Goal: Task Accomplishment & Management: Complete application form

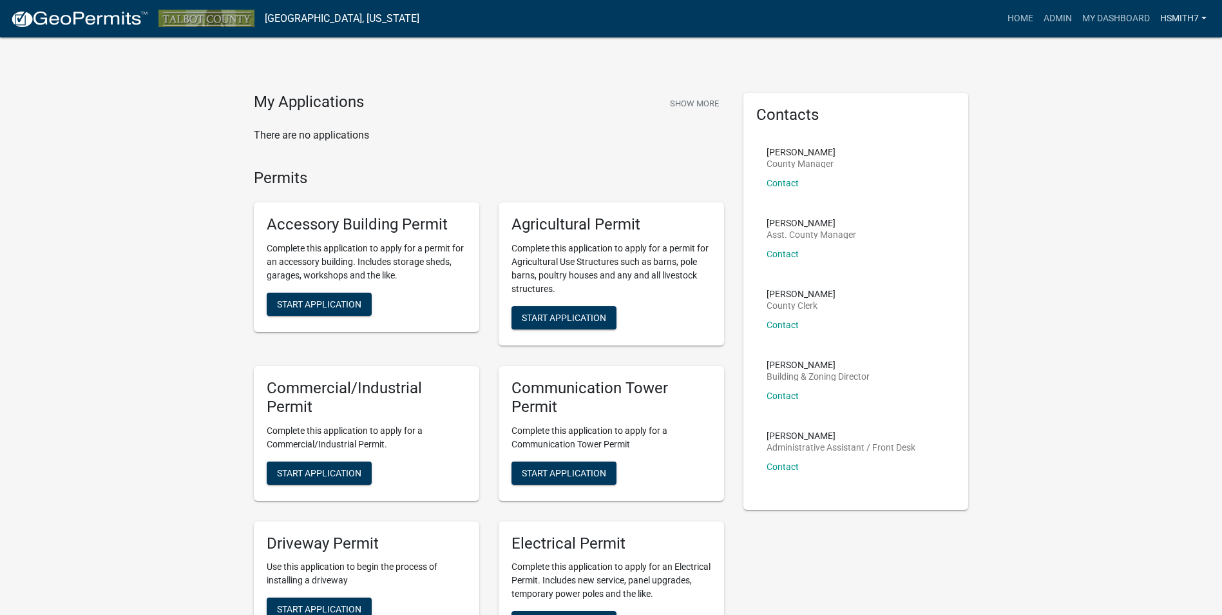
click at [1161, 24] on link "hsmith7" at bounding box center [1183, 18] width 57 height 24
click at [1119, 116] on link "Logout" at bounding box center [1160, 125] width 103 height 31
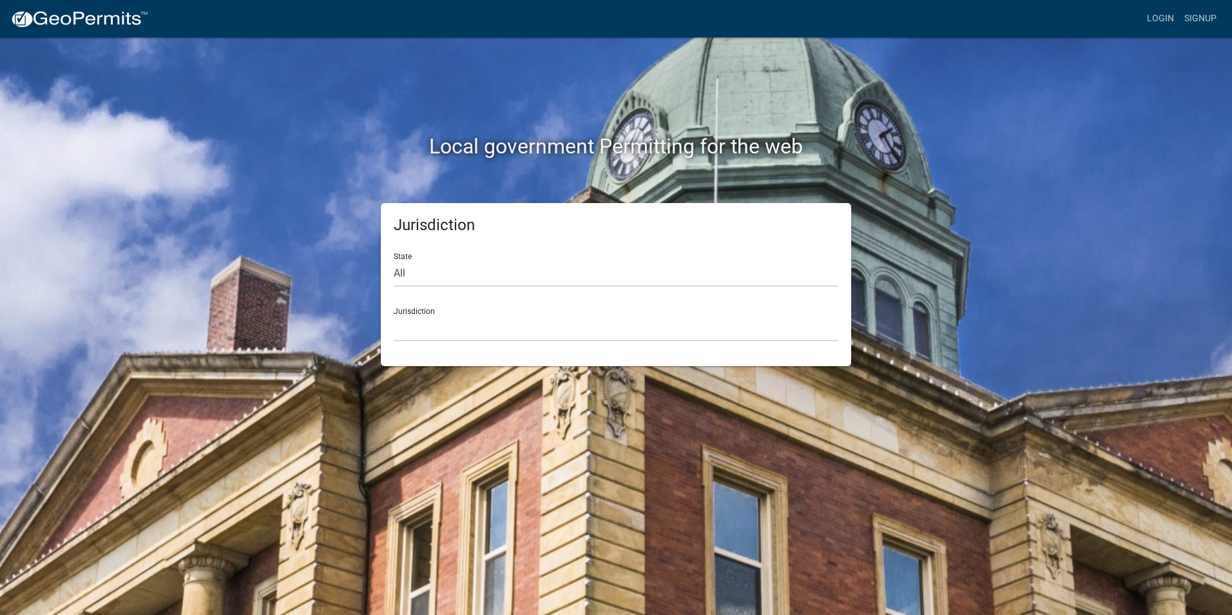
click at [617, 242] on div "State All [US_STATE] [US_STATE] [US_STATE] [US_STATE] [US_STATE] [US_STATE] [US…" at bounding box center [616, 264] width 444 height 44
click at [614, 258] on div "State All [US_STATE] [US_STATE] [US_STATE] [US_STATE] [US_STATE] [US_STATE] [US…" at bounding box center [616, 264] width 444 height 44
click at [607, 269] on select "All [US_STATE] [US_STATE] [US_STATE] [US_STATE] [US_STATE] [US_STATE] [US_STATE…" at bounding box center [616, 273] width 444 height 26
click at [488, 280] on select "All [US_STATE] [US_STATE] [US_STATE] [US_STATE] [US_STATE] [US_STATE] [US_STATE…" at bounding box center [616, 273] width 444 height 26
select select "[US_STATE]"
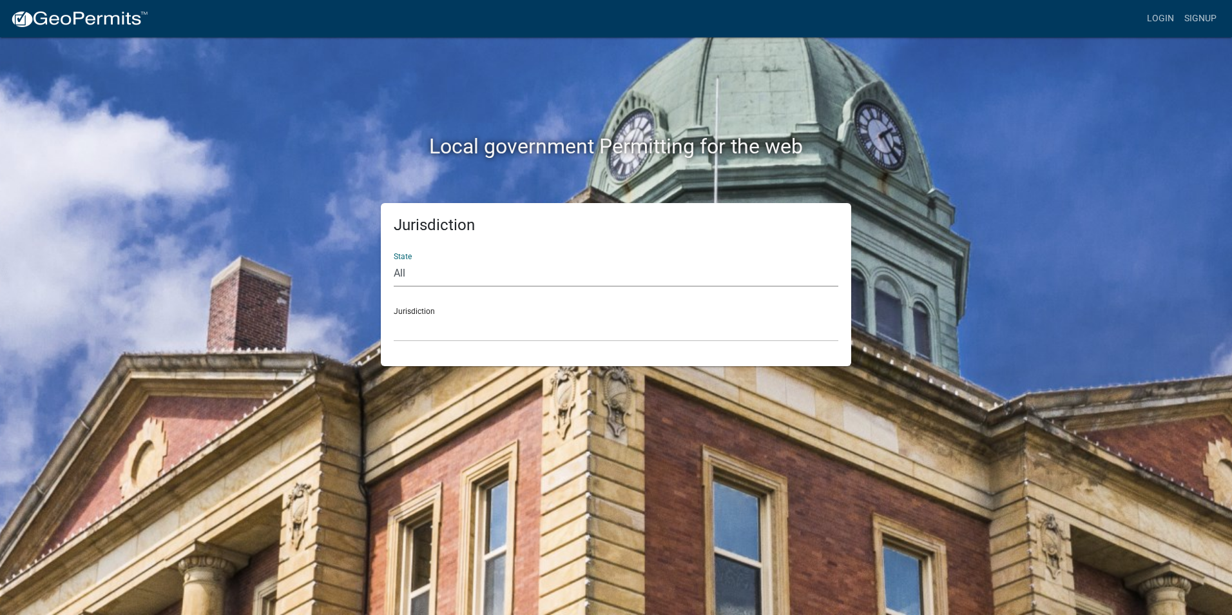
click at [394, 260] on select "All [US_STATE] [US_STATE] [US_STATE] [US_STATE] [US_STATE] [US_STATE] [US_STATE…" at bounding box center [616, 273] width 444 height 26
click at [502, 329] on select "[GEOGRAPHIC_DATA], [US_STATE][PERSON_NAME][GEOGRAPHIC_DATA], [US_STATE][PERSON_…" at bounding box center [616, 328] width 444 height 26
click at [449, 278] on select "All [US_STATE] [US_STATE] [US_STATE] [US_STATE] [US_STATE] [US_STATE] [US_STATE…" at bounding box center [616, 273] width 444 height 26
select select "[US_STATE]"
click at [394, 260] on select "All [US_STATE] [US_STATE] [US_STATE] [US_STATE] [US_STATE] [US_STATE] [US_STATE…" at bounding box center [616, 273] width 444 height 26
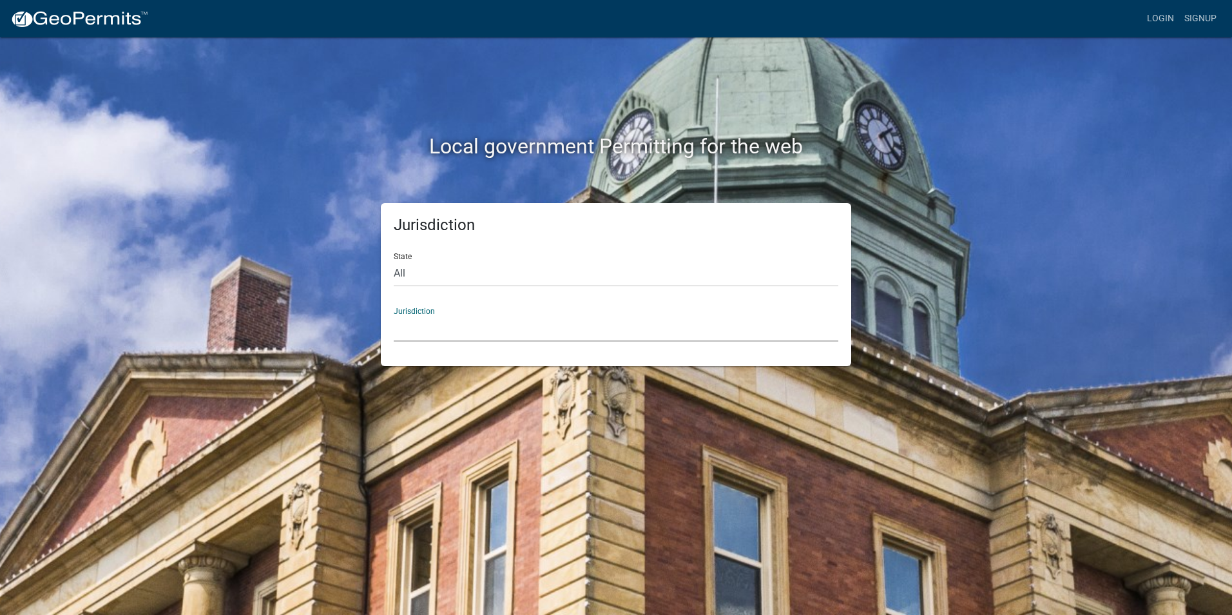
click at [443, 329] on select "[GEOGRAPHIC_DATA], [US_STATE][PERSON_NAME][GEOGRAPHIC_DATA], [US_STATE][PERSON_…" at bounding box center [616, 328] width 444 height 26
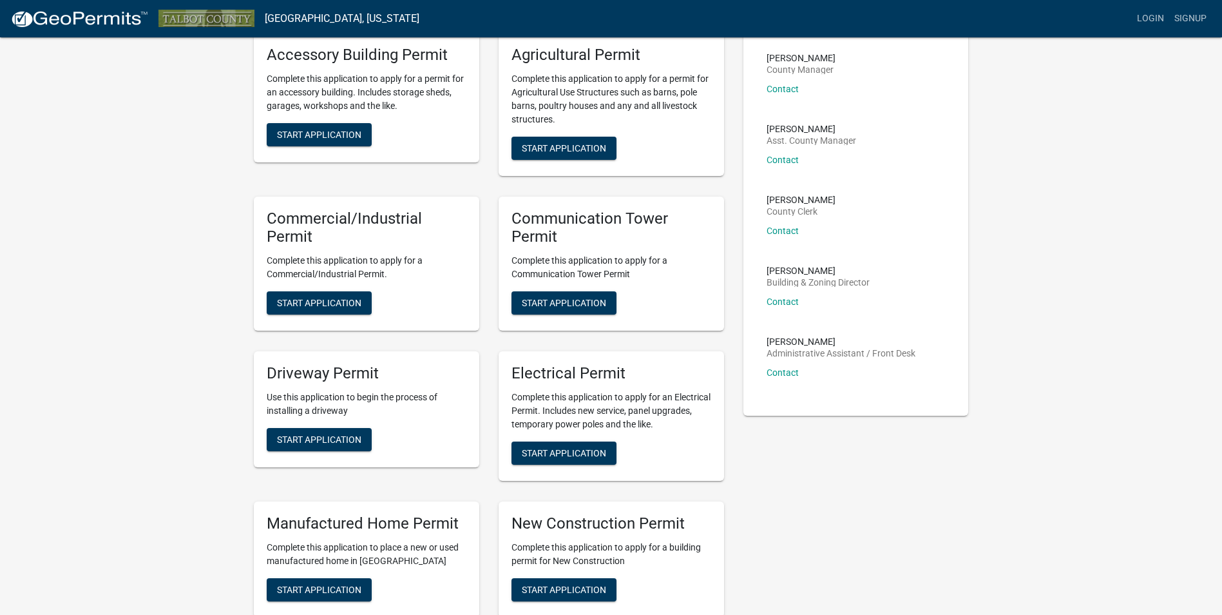
scroll to position [193, 0]
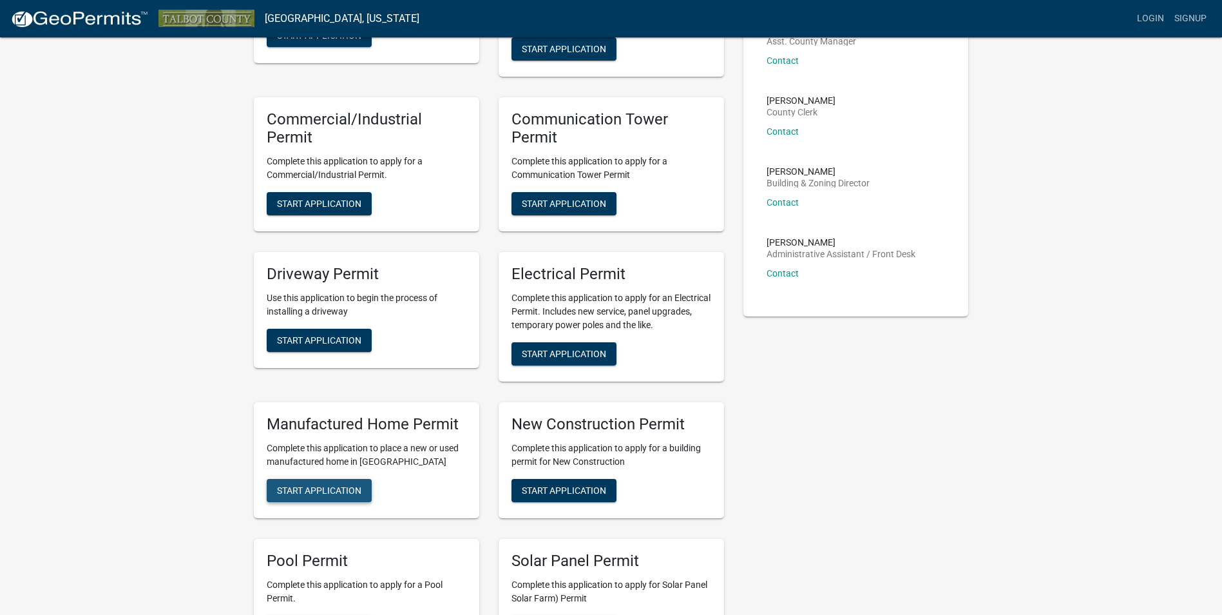
click at [339, 487] on span "Start Application" at bounding box center [319, 489] width 84 height 10
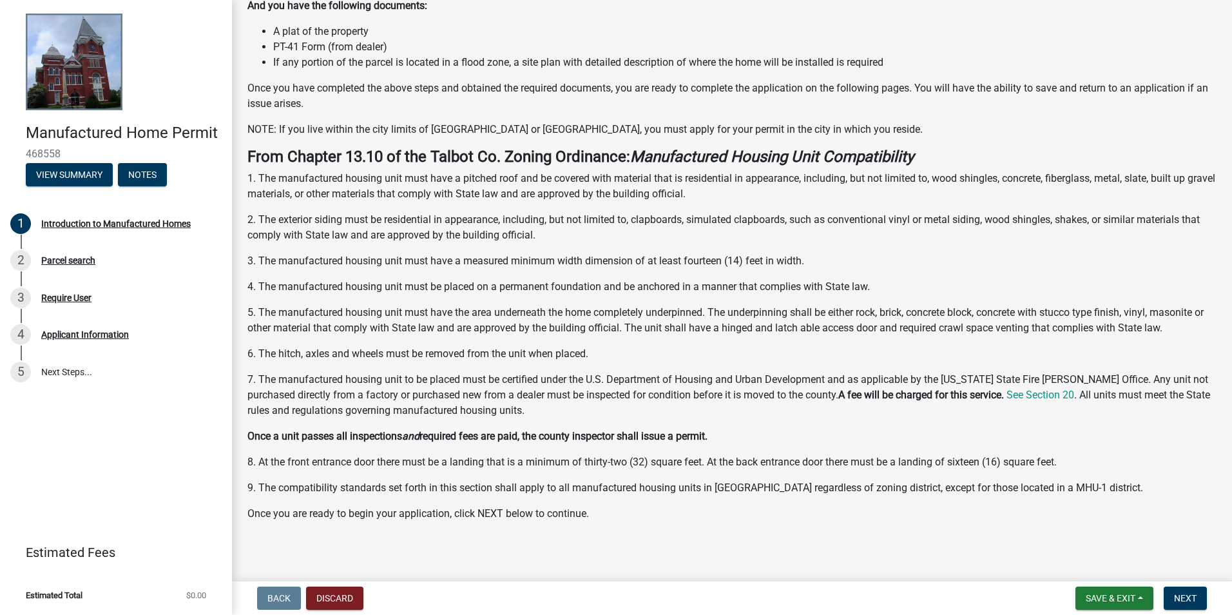
scroll to position [262, 0]
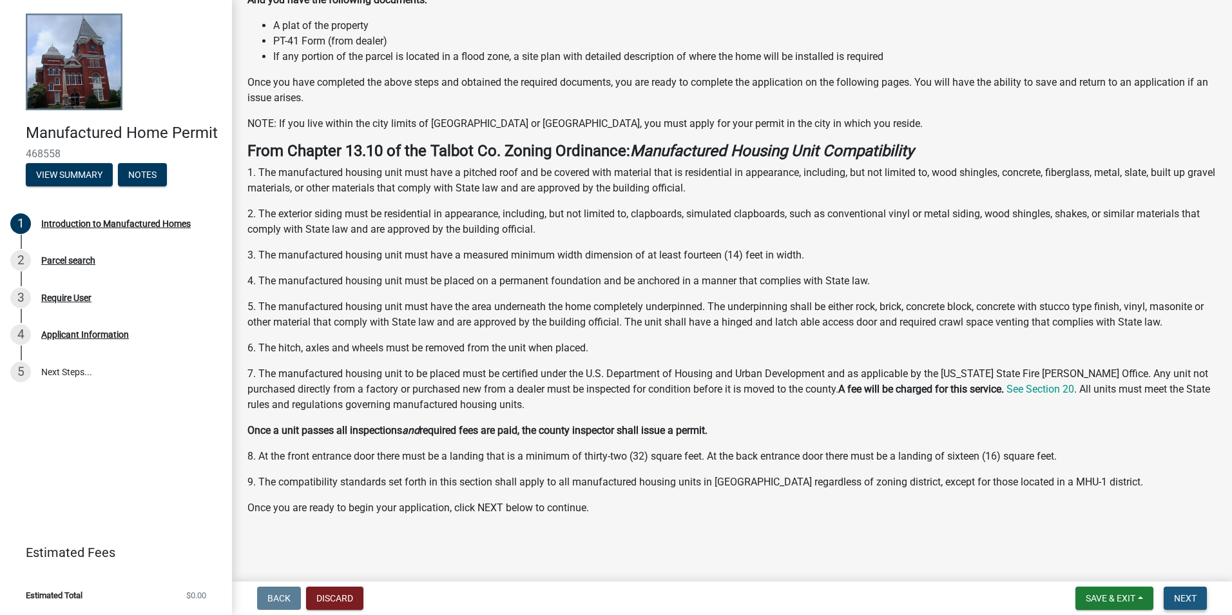
click at [1195, 600] on span "Next" at bounding box center [1185, 598] width 23 height 10
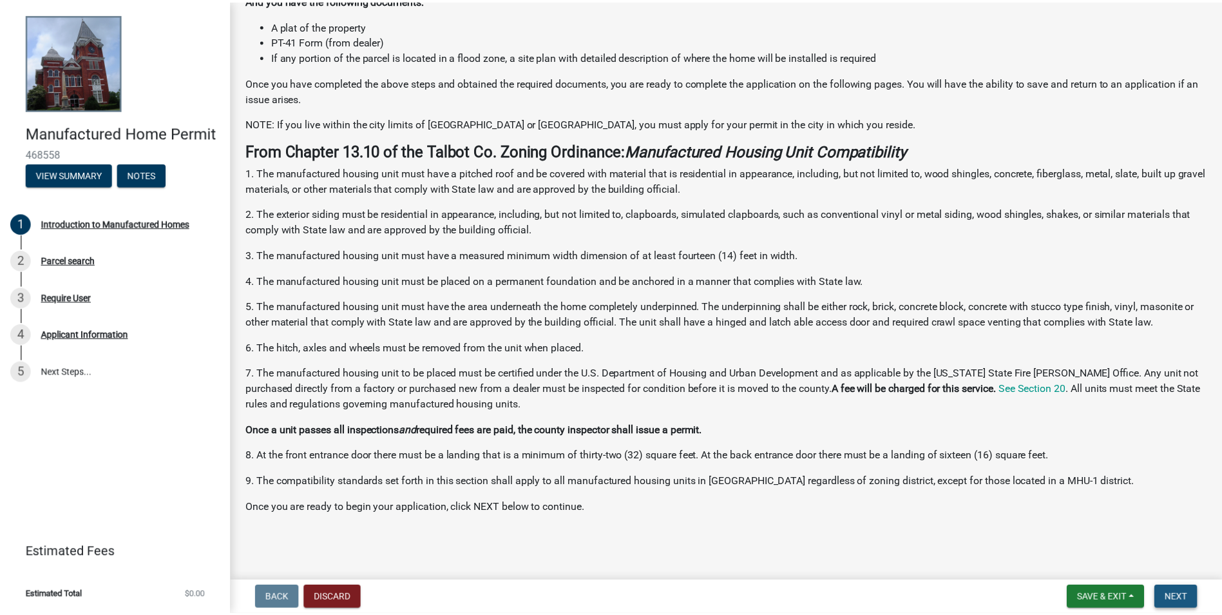
scroll to position [0, 0]
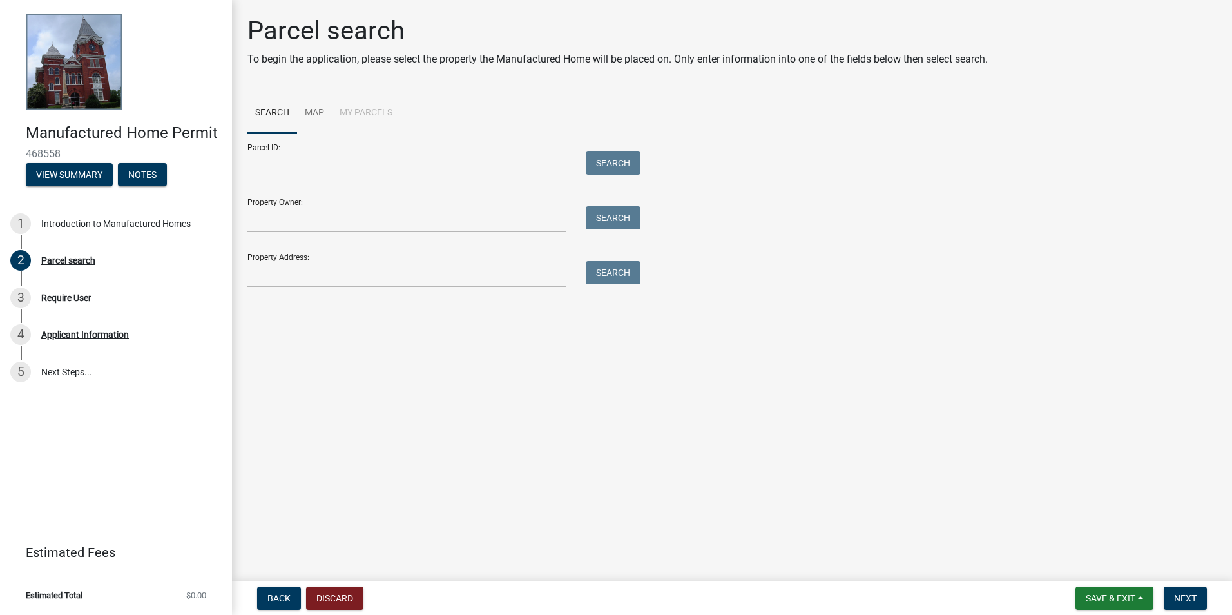
click at [291, 200] on div "Property Owner: Search" at bounding box center [440, 210] width 386 height 44
click at [307, 208] on input "Property Owner:" at bounding box center [406, 219] width 319 height 26
type input "b"
click at [303, 225] on input "[PERSON_NAME]" at bounding box center [406, 219] width 319 height 26
type input "[PERSON_NAME]"
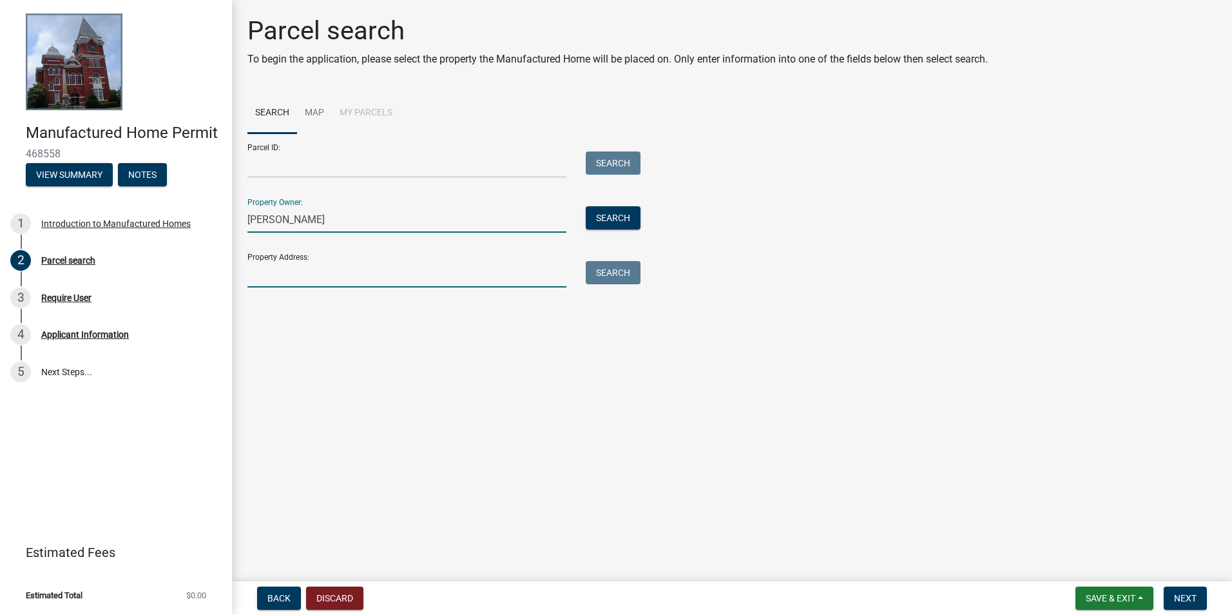
click at [369, 282] on input "Property Address:" at bounding box center [406, 274] width 319 height 26
click at [622, 220] on button "Search" at bounding box center [613, 217] width 55 height 23
click at [367, 268] on input "Property Address:" at bounding box center [406, 274] width 319 height 26
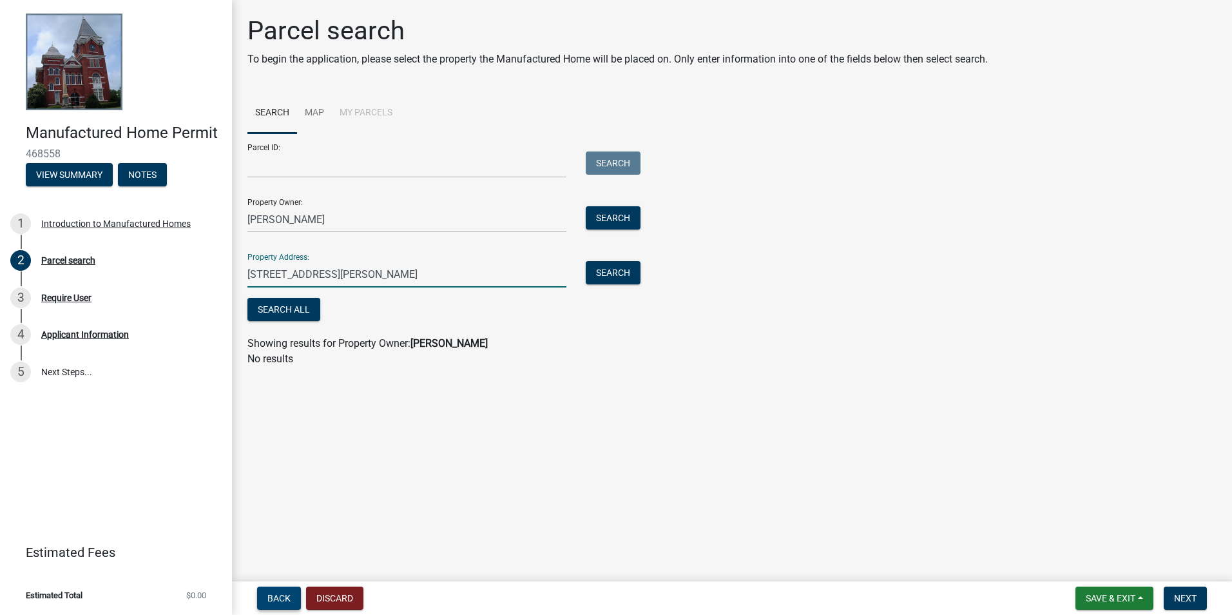
type input "[STREET_ADDRESS][PERSON_NAME]"
click at [287, 593] on span "Back" at bounding box center [278, 598] width 23 height 10
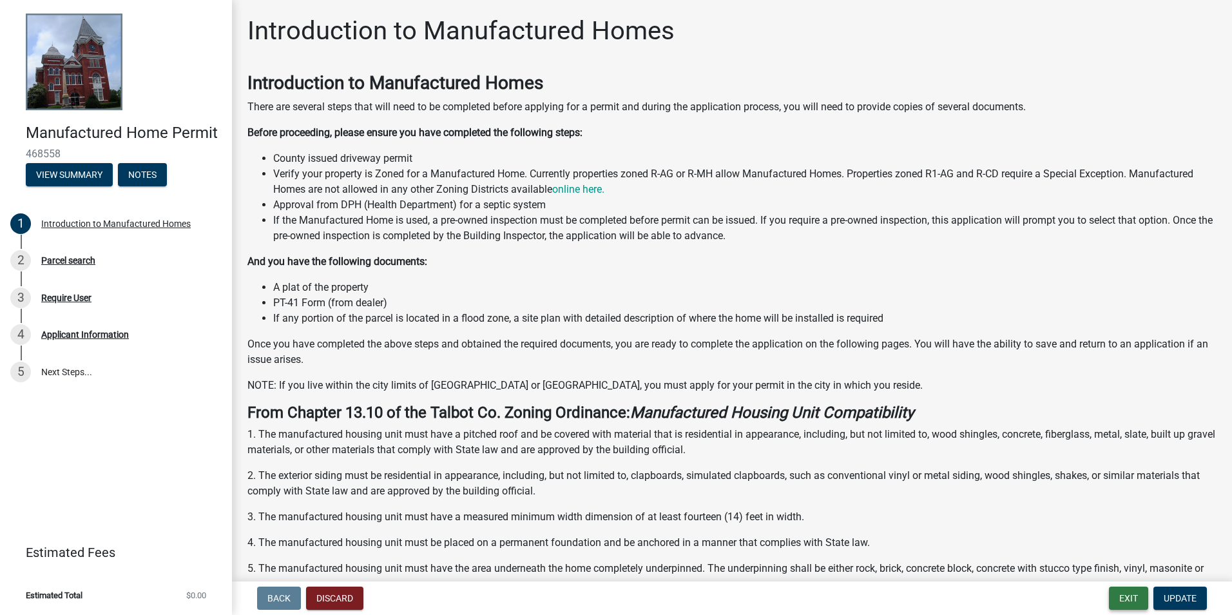
click at [1136, 596] on button "Exit" at bounding box center [1128, 597] width 39 height 23
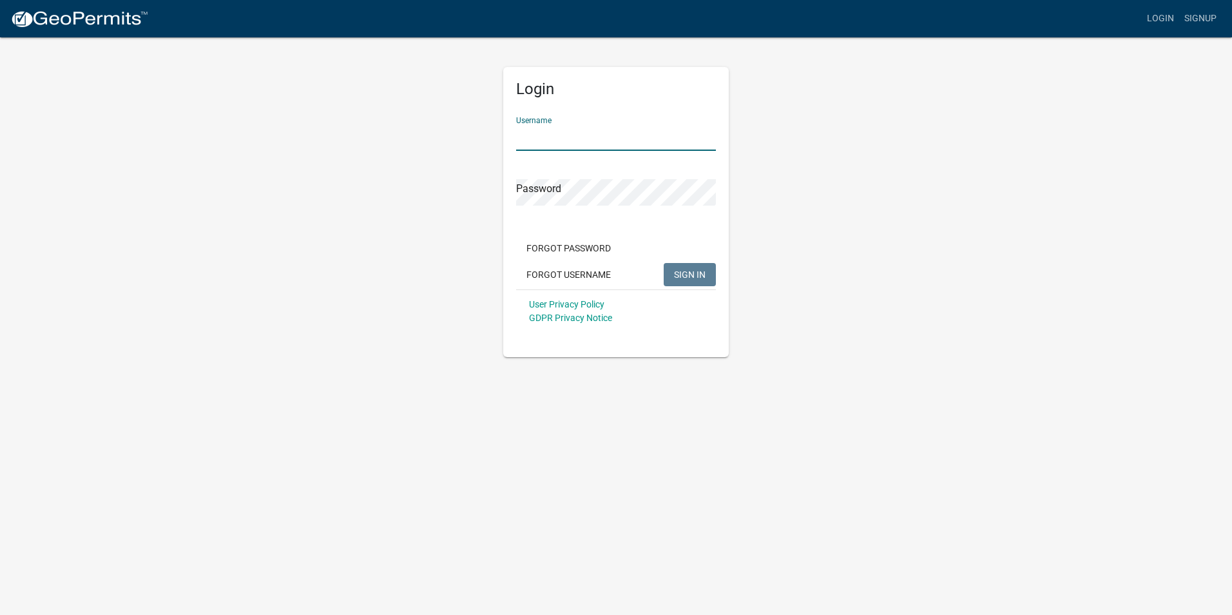
click at [574, 131] on input "Username" at bounding box center [616, 137] width 200 height 26
click at [81, 15] on img at bounding box center [79, 19] width 138 height 19
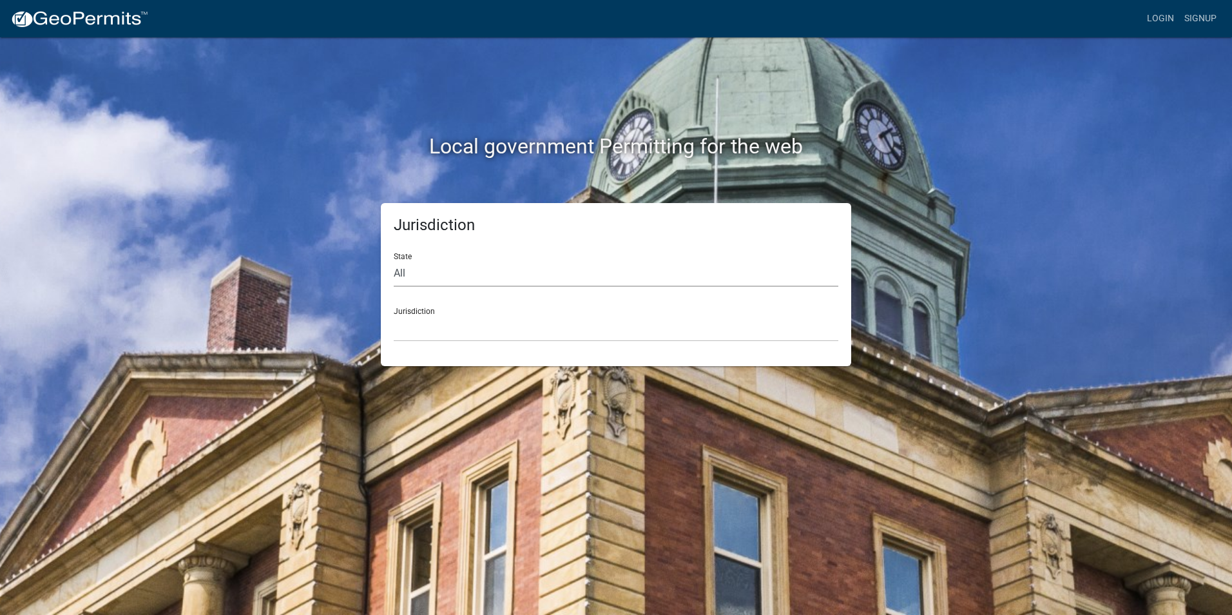
click at [497, 277] on select "All [US_STATE] [US_STATE] [US_STATE] [US_STATE] [US_STATE] [US_STATE] [US_STATE…" at bounding box center [616, 273] width 444 height 26
select select "[US_STATE]"
click at [394, 260] on select "All [US_STATE] [US_STATE] [US_STATE] [US_STATE] [US_STATE] [US_STATE] [US_STATE…" at bounding box center [616, 273] width 444 height 26
click at [490, 318] on select "[GEOGRAPHIC_DATA], [US_STATE][PERSON_NAME][GEOGRAPHIC_DATA], [US_STATE][PERSON_…" at bounding box center [616, 328] width 444 height 26
